Goal: Communication & Community: Answer question/provide support

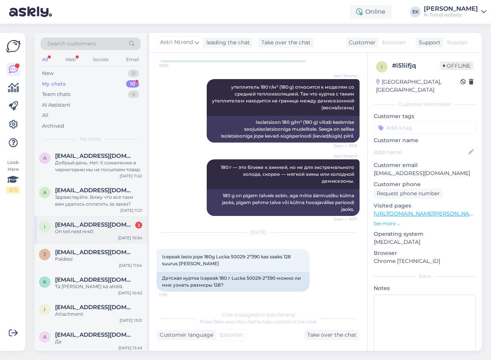
click at [80, 232] on div "On teil neid nr40" at bounding box center [98, 231] width 87 height 7
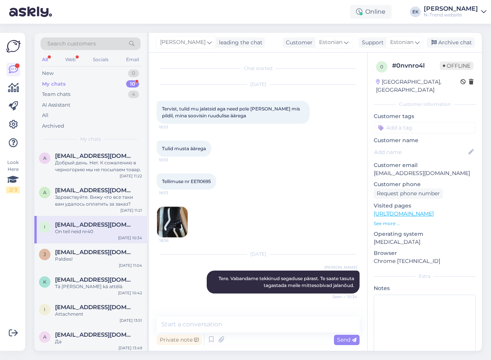
click at [198, 181] on span "Tellimuse nr EE110695" at bounding box center [186, 181] width 49 height 6
copy div "EE110695 18:33"
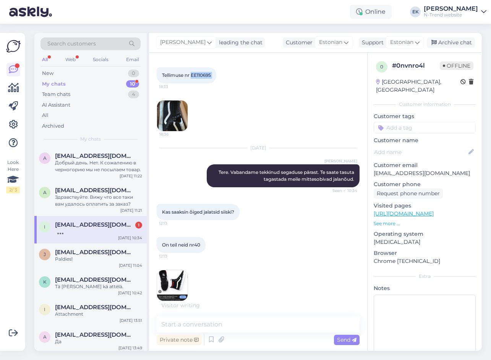
click at [171, 281] on img at bounding box center [172, 285] width 31 height 31
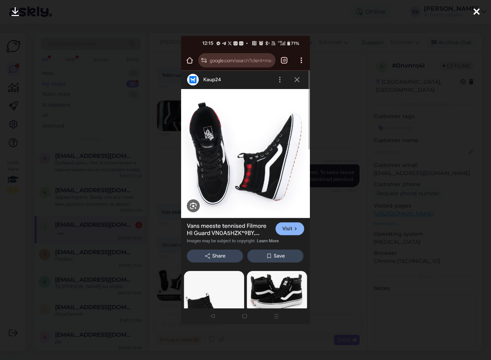
click at [478, 12] on icon at bounding box center [476, 12] width 6 height 10
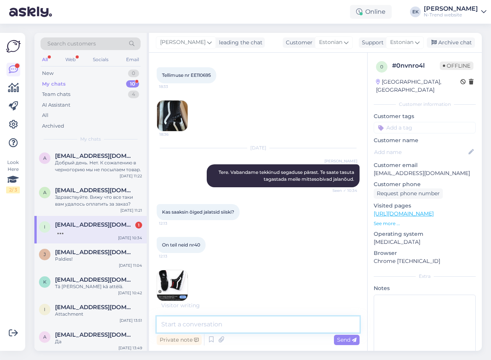
click at [228, 325] on textarea at bounding box center [258, 324] width 203 height 16
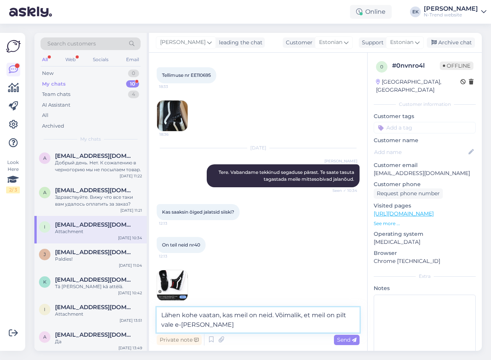
type textarea "Lähen kohe vaatan, kas meil on neid. Võimalik, et meil on pilt vale e-poes"
